Goal: Task Accomplishment & Management: Complete application form

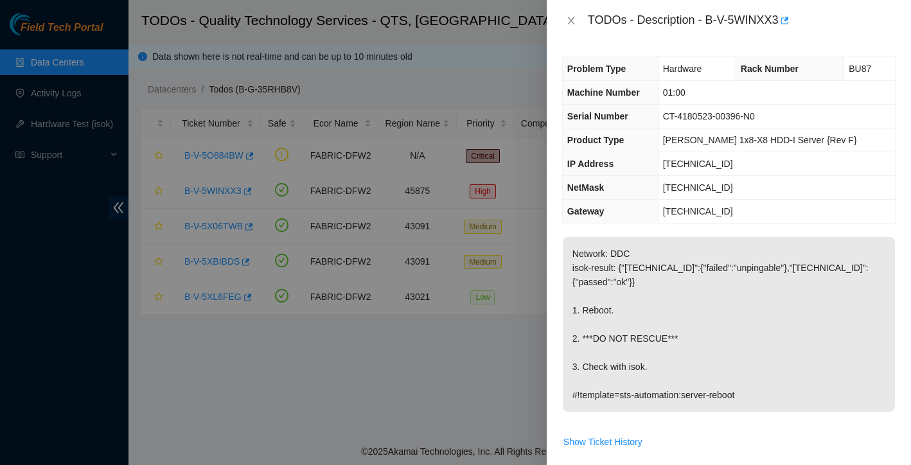
scroll to position [26, 0]
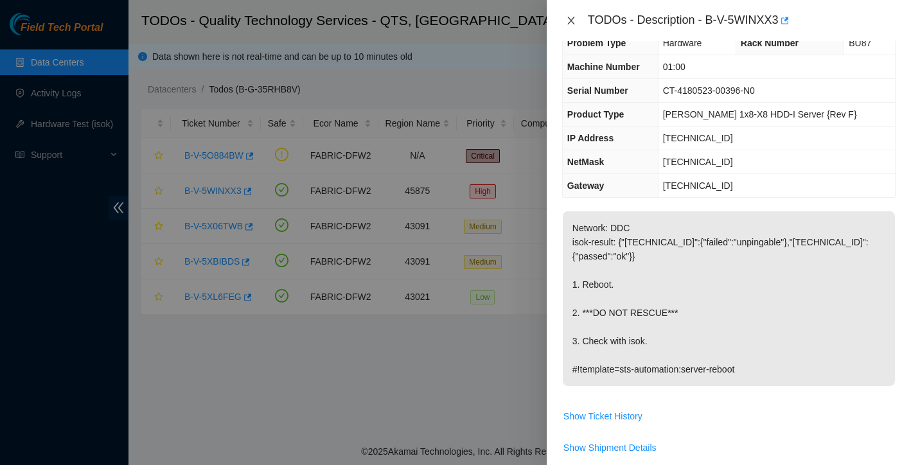
click at [575, 22] on icon "close" at bounding box center [571, 20] width 10 height 10
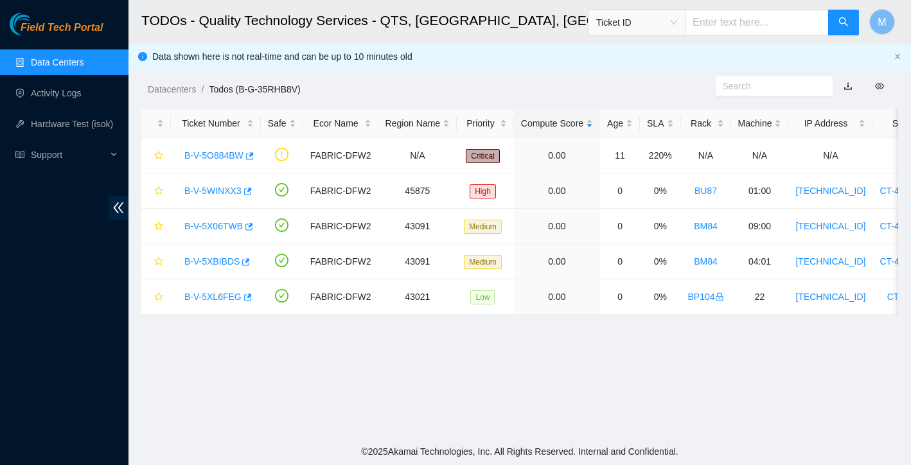
click at [83, 63] on link "Data Centers" at bounding box center [57, 62] width 53 height 10
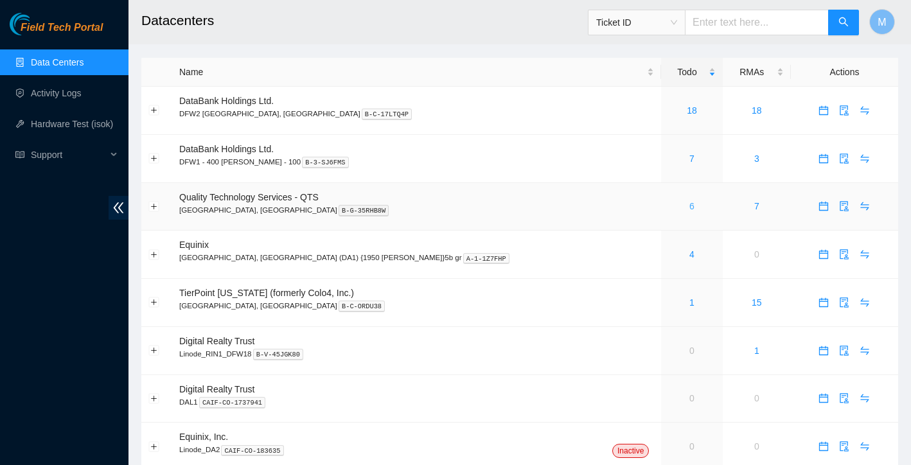
click at [689, 208] on link "6" at bounding box center [691, 206] width 5 height 10
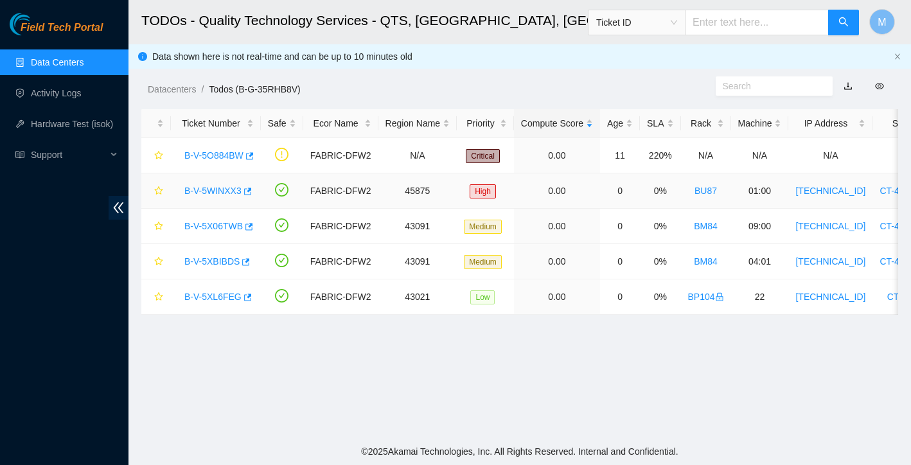
click at [213, 186] on link "B-V-5WINXX3" at bounding box center [212, 191] width 57 height 10
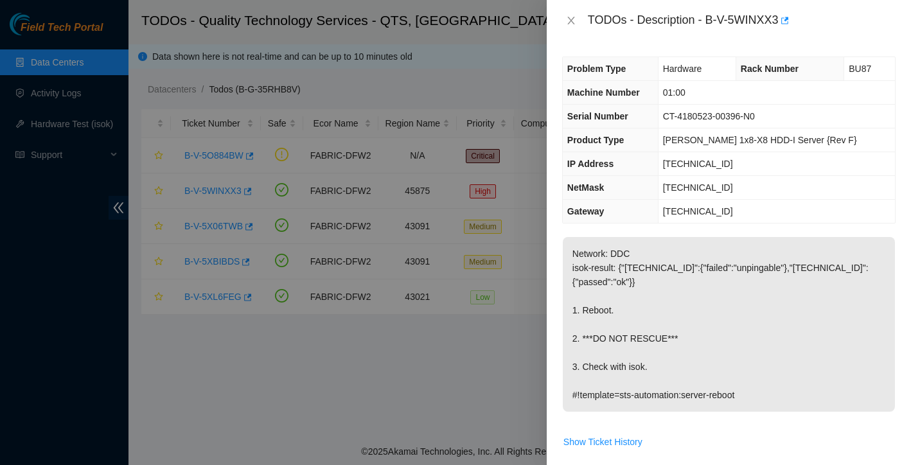
scroll to position [349, 0]
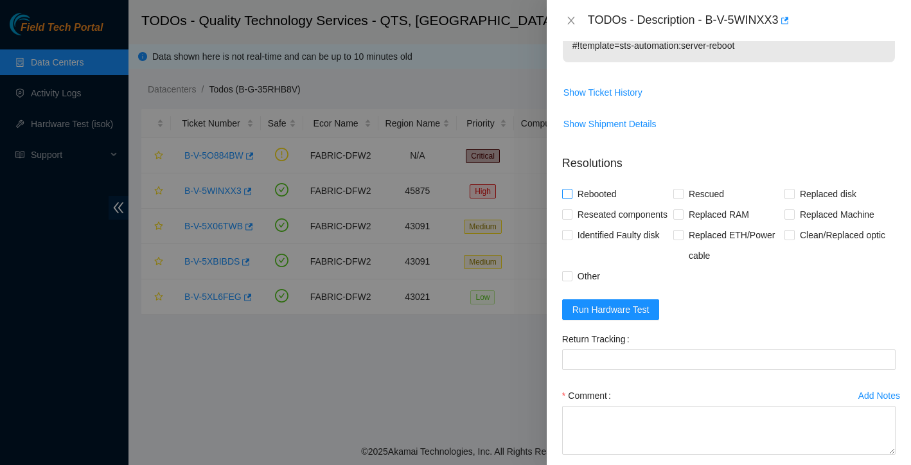
click at [566, 192] on input "Rebooted" at bounding box center [566, 193] width 9 height 9
checkbox input "true"
click at [636, 320] on button "Run Hardware Test" at bounding box center [611, 309] width 98 height 21
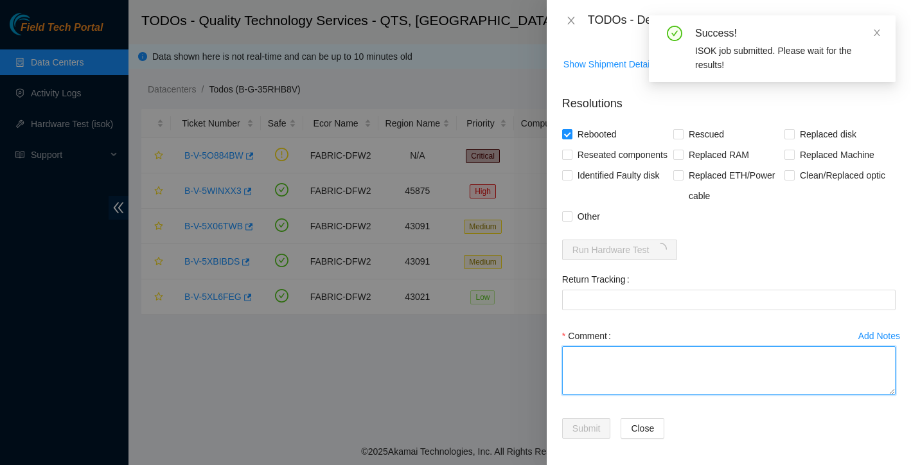
click at [621, 387] on textarea "Comment" at bounding box center [728, 370] width 333 height 49
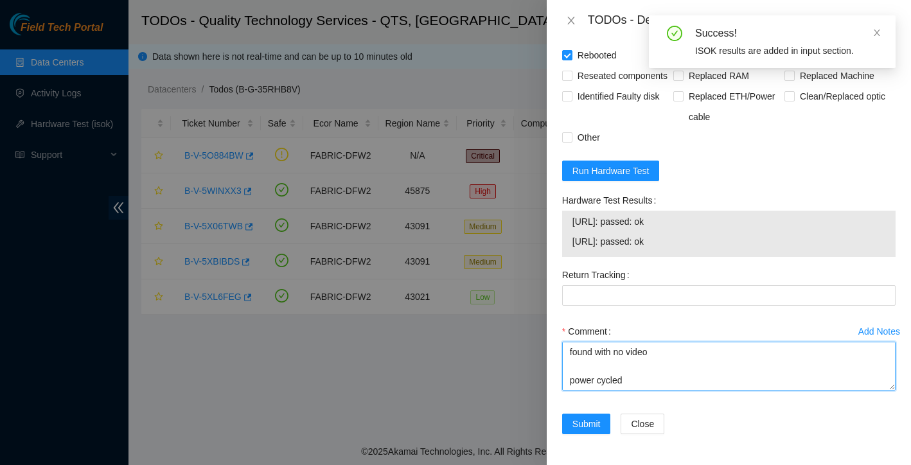
scroll to position [497, 0]
click at [665, 364] on textarea "found with no video power cycled booted up isok:" at bounding box center [728, 366] width 333 height 49
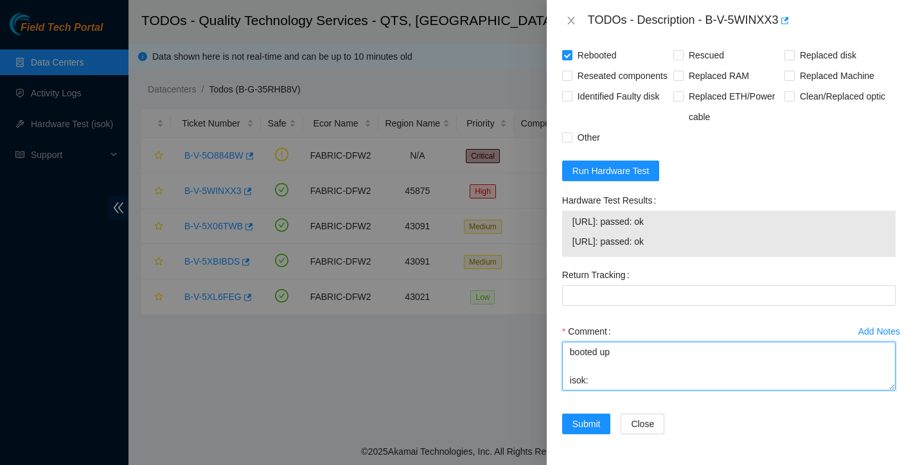
scroll to position [85, 0]
click at [651, 390] on textarea "found with no video button on front is unresponsive and off power cycled booted…" at bounding box center [728, 366] width 333 height 49
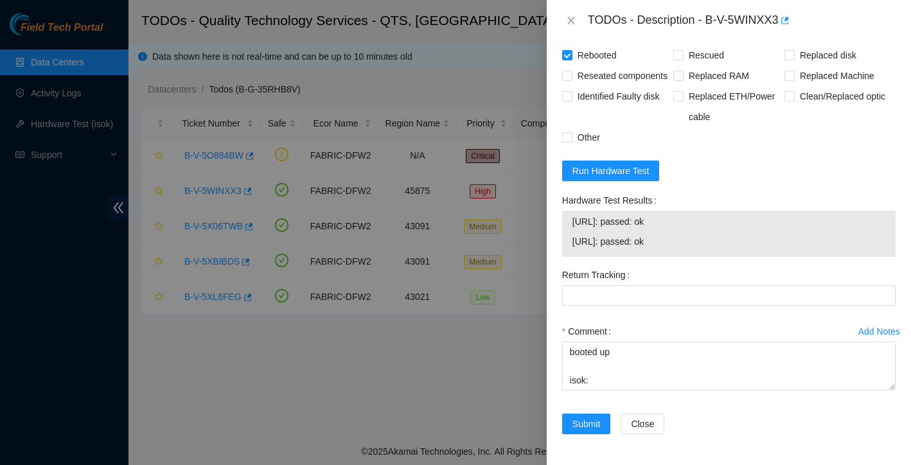
drag, startPoint x: 572, startPoint y: 234, endPoint x: 679, endPoint y: 265, distance: 111.8
click at [679, 257] on div "[URL]: passed: ok [URL]: passed: ok" at bounding box center [728, 234] width 333 height 46
copy tbody "[URL]: passed: ok [URL]: passed: ok"
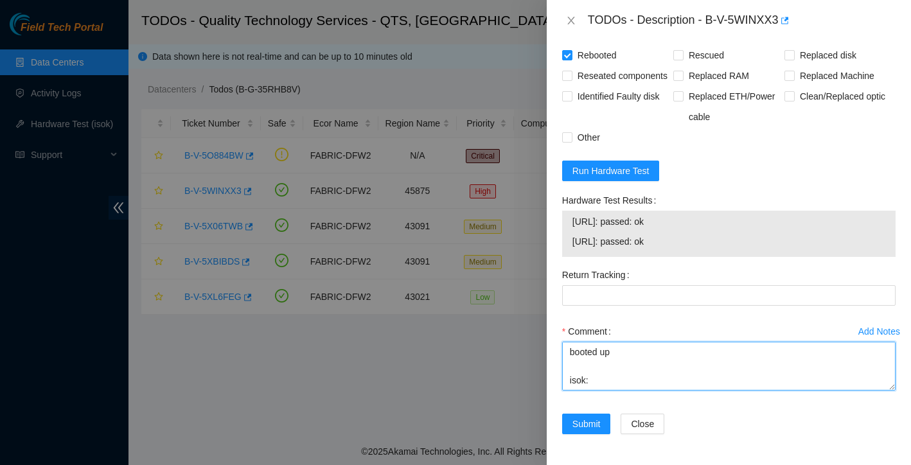
click at [609, 389] on textarea "found with no video button on front is unresponsive and off power cycled booted…" at bounding box center [728, 366] width 333 height 49
paste textarea "[URL]: passed: ok [URL]: passed: ok"
type textarea "found with no video button on front is unresponsive and off power cycled booted…"
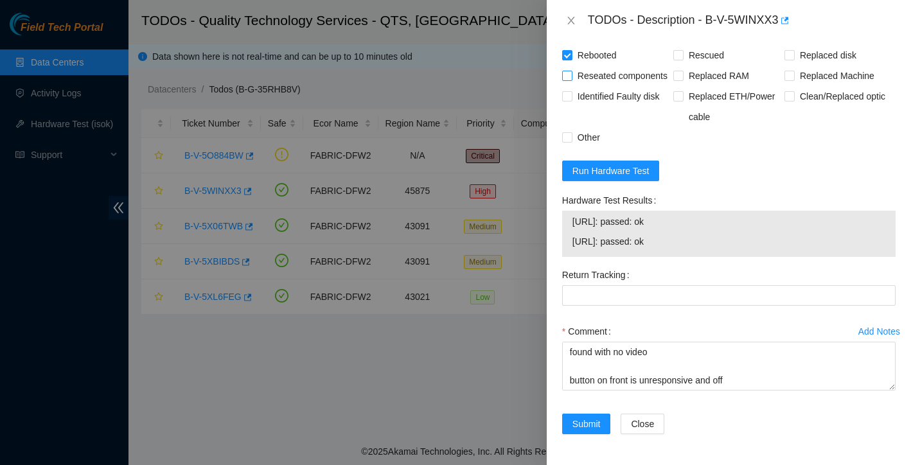
click at [562, 71] on input "Reseated components" at bounding box center [566, 75] width 9 height 9
checkbox input "true"
click at [570, 142] on label "Other" at bounding box center [583, 137] width 43 height 21
click at [570, 141] on input "Other" at bounding box center [566, 136] width 9 height 9
checkbox input "true"
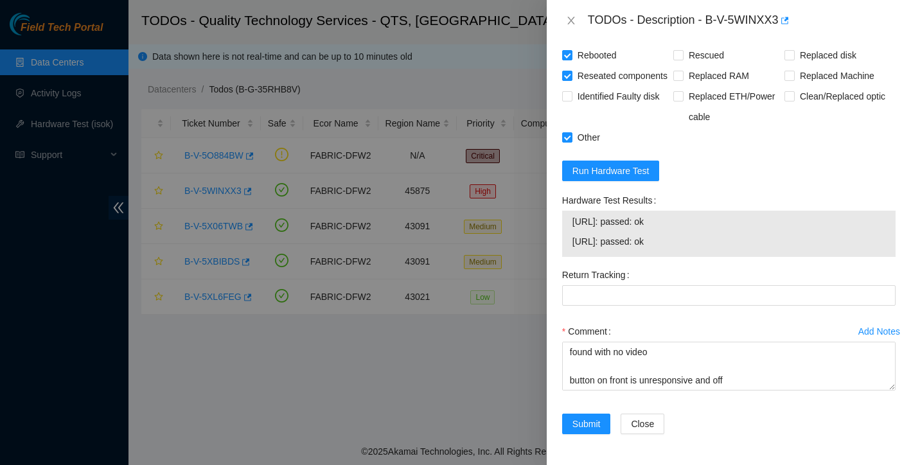
scroll to position [509, 0]
click at [592, 424] on span "Submit" at bounding box center [586, 424] width 28 height 14
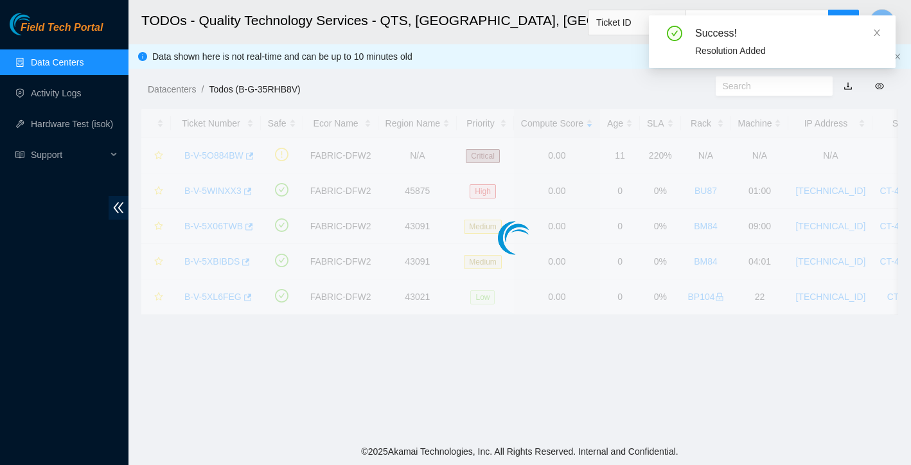
scroll to position [252, 0]
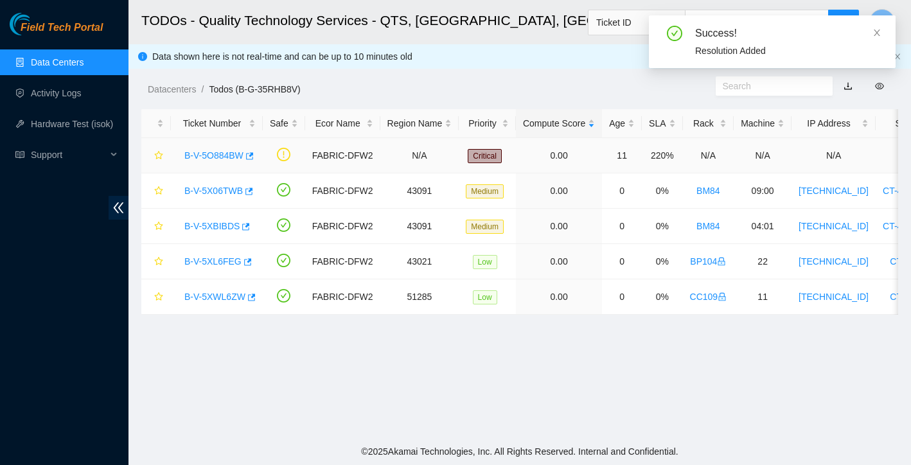
click at [218, 155] on link "B-V-5O884BW" at bounding box center [213, 155] width 59 height 10
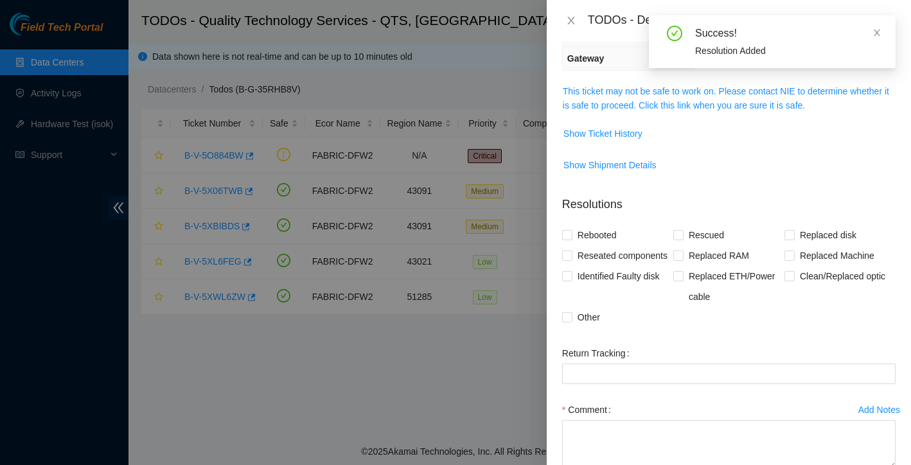
scroll to position [171, 0]
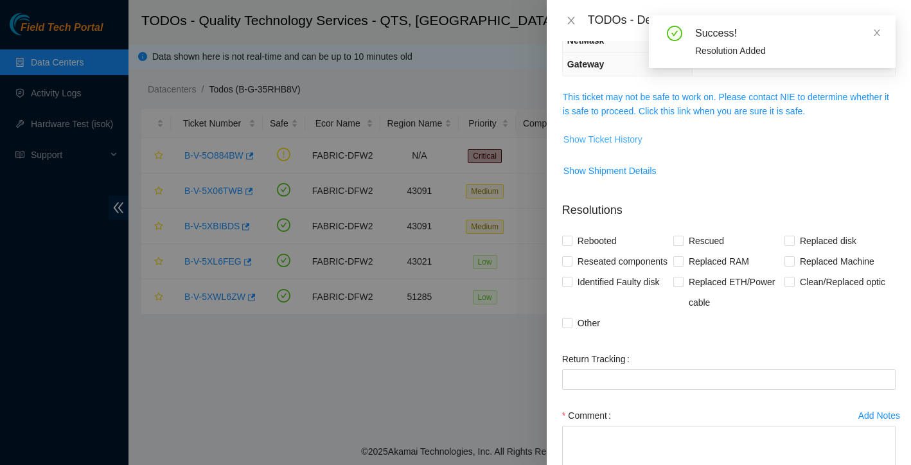
click at [635, 138] on span "Show Ticket History" at bounding box center [602, 139] width 79 height 14
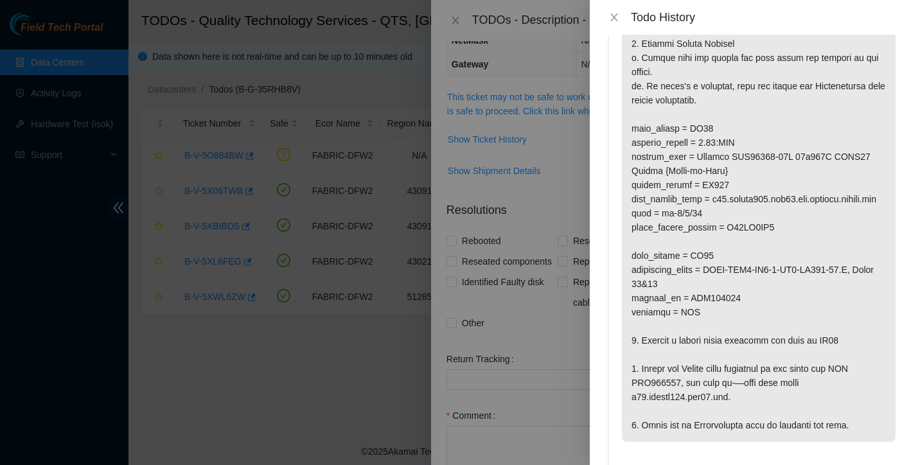
scroll to position [283, 0]
click at [613, 18] on icon "close" at bounding box center [613, 17] width 7 height 8
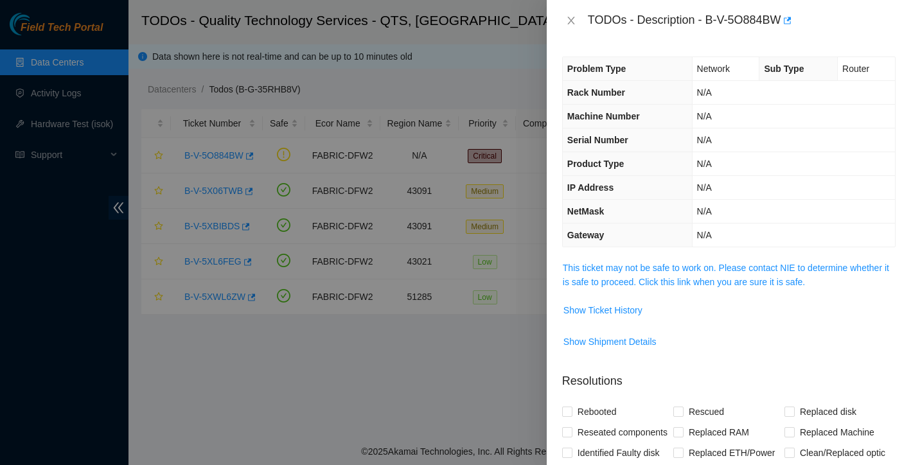
scroll to position [0, 0]
click at [614, 317] on button "Show Ticket History" at bounding box center [603, 310] width 80 height 21
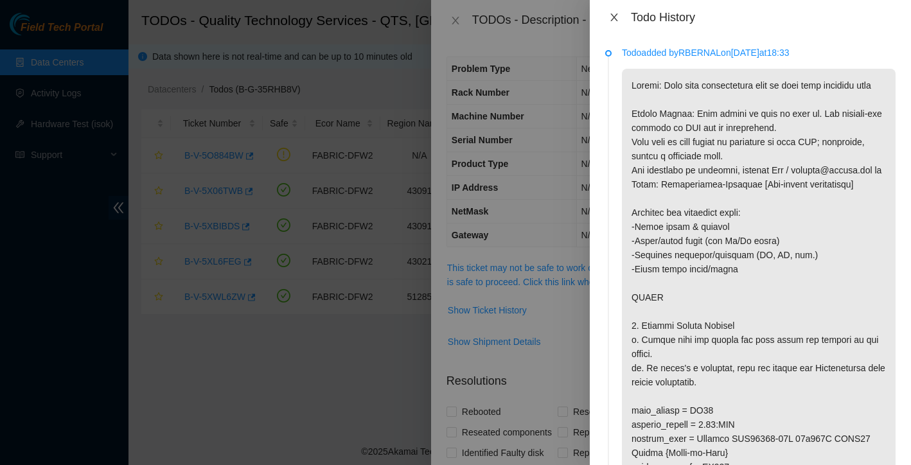
click at [615, 15] on icon "close" at bounding box center [613, 17] width 7 height 8
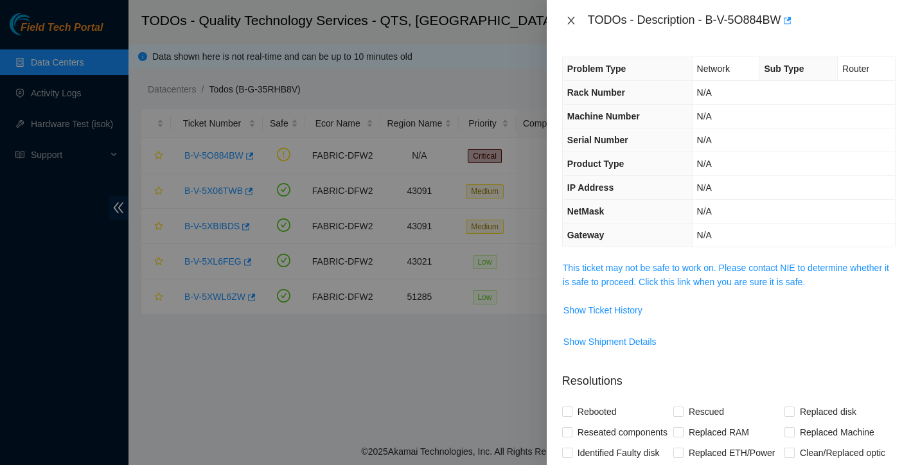
click at [575, 19] on icon "close" at bounding box center [571, 20] width 10 height 10
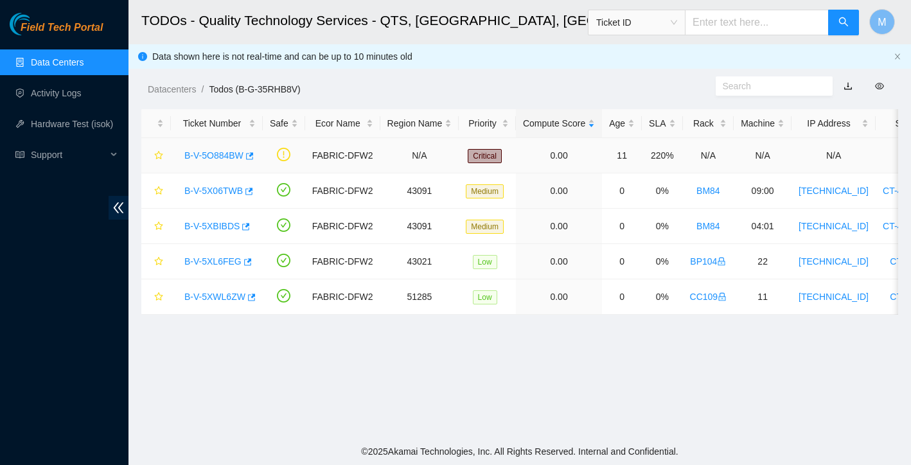
click at [221, 157] on link "B-V-5O884BW" at bounding box center [213, 155] width 59 height 10
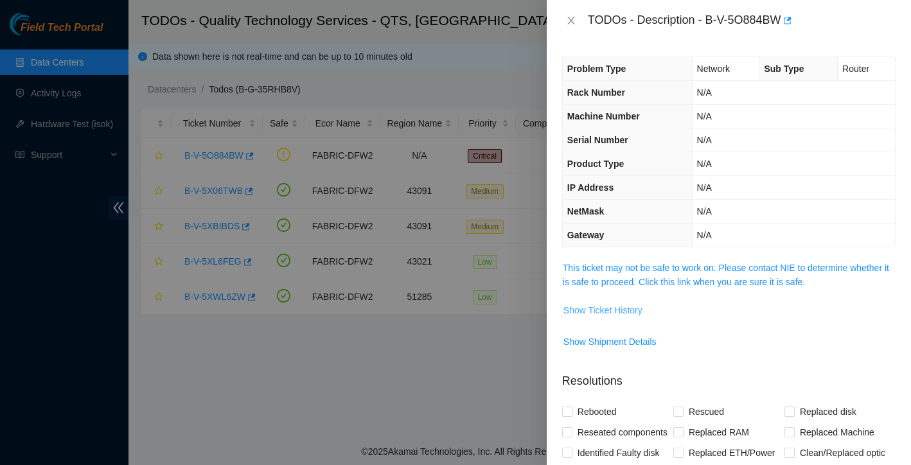
click at [629, 306] on span "Show Ticket History" at bounding box center [602, 310] width 79 height 14
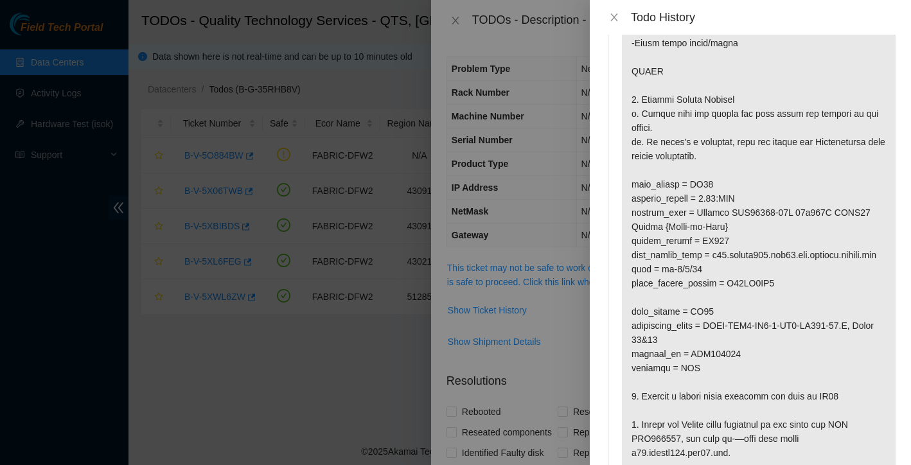
scroll to position [243, 0]
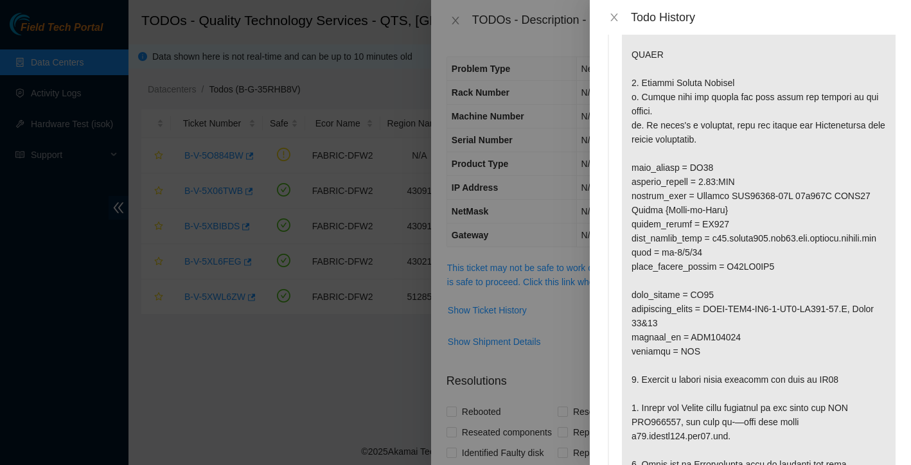
click at [692, 195] on p at bounding box center [759, 153] width 274 height 655
drag, startPoint x: 694, startPoint y: 195, endPoint x: 720, endPoint y: 197, distance: 26.4
click at [720, 197] on p at bounding box center [759, 153] width 274 height 655
copy p "BX94"
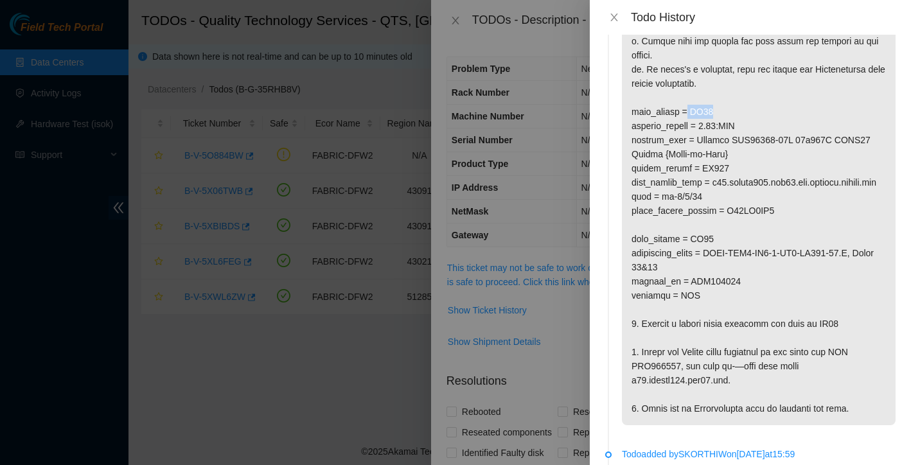
scroll to position [298, 0]
